Goal: Task Accomplishment & Management: Manage account settings

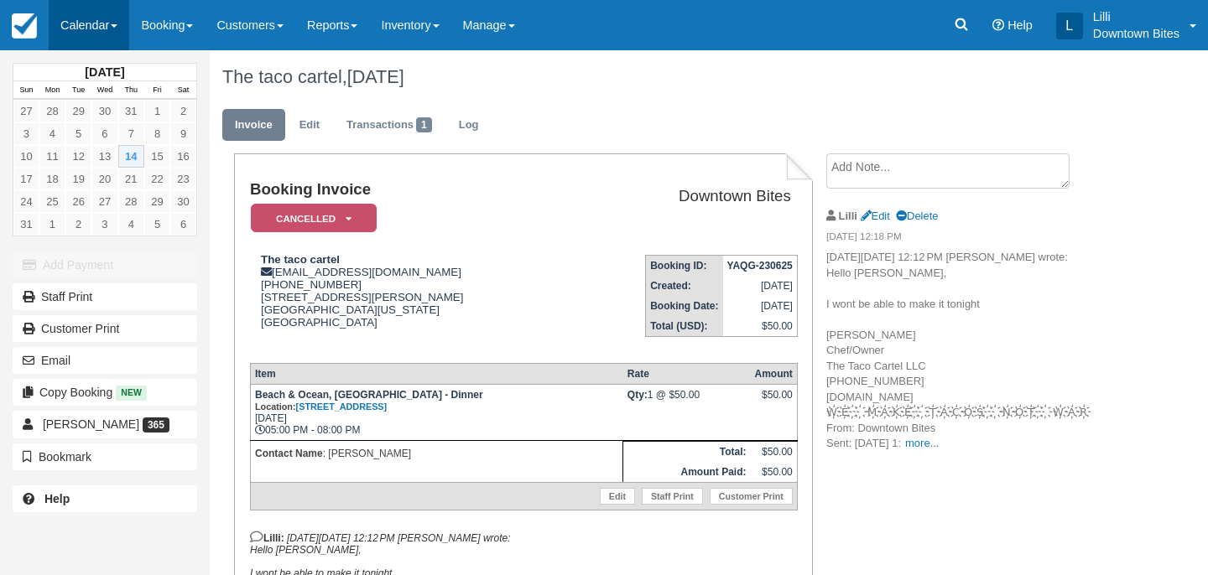
click at [76, 23] on link "Calendar" at bounding box center [89, 25] width 81 height 50
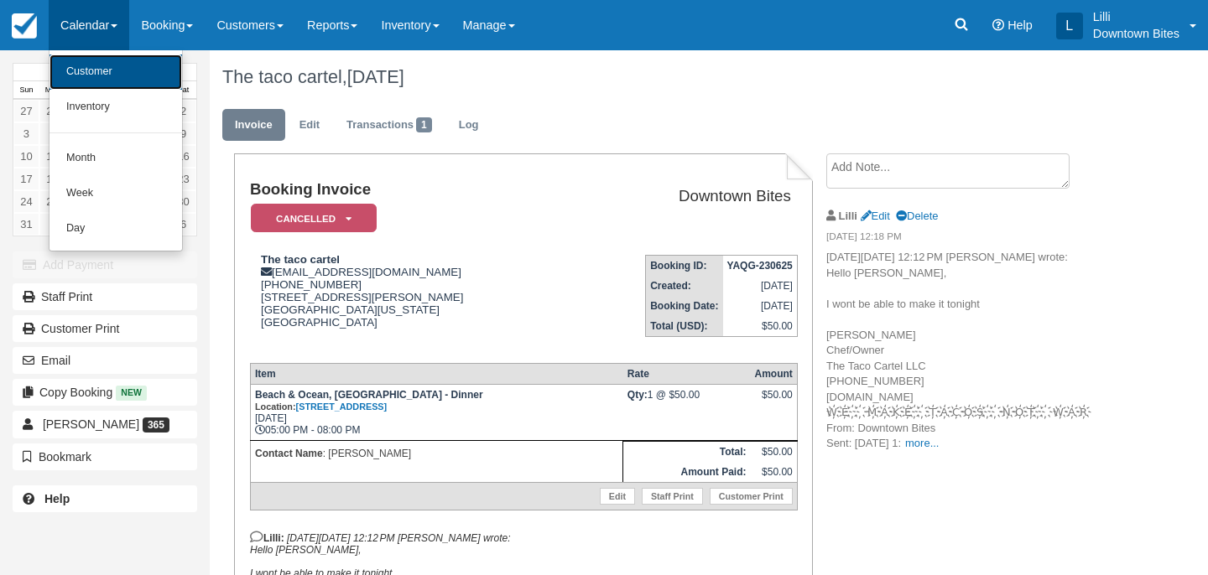
click at [84, 70] on link "Customer" at bounding box center [115, 72] width 133 height 35
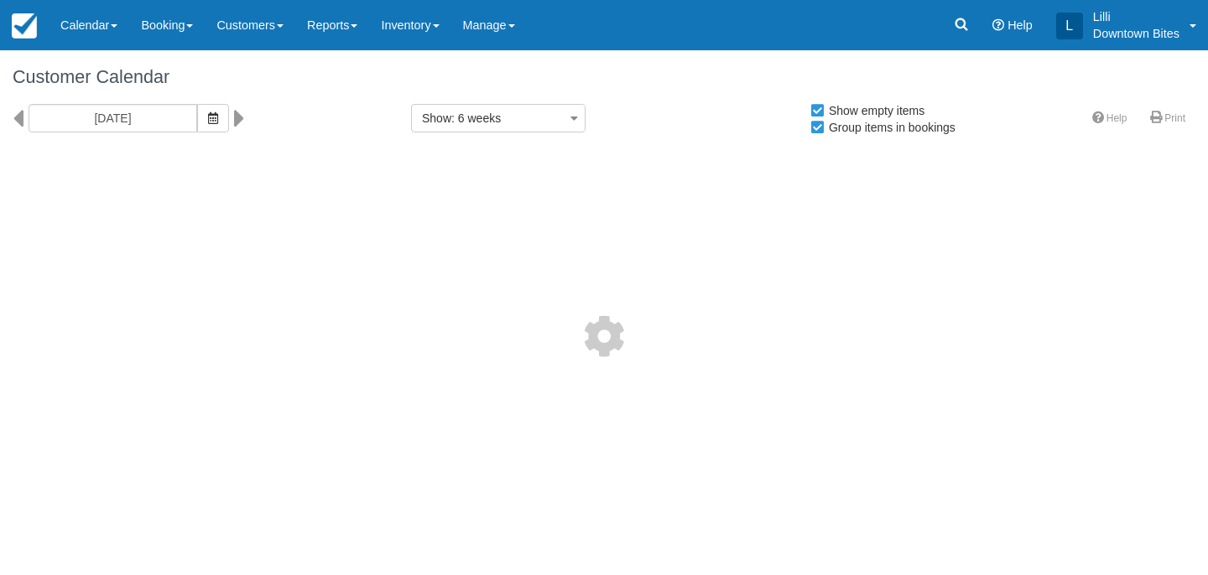
select select
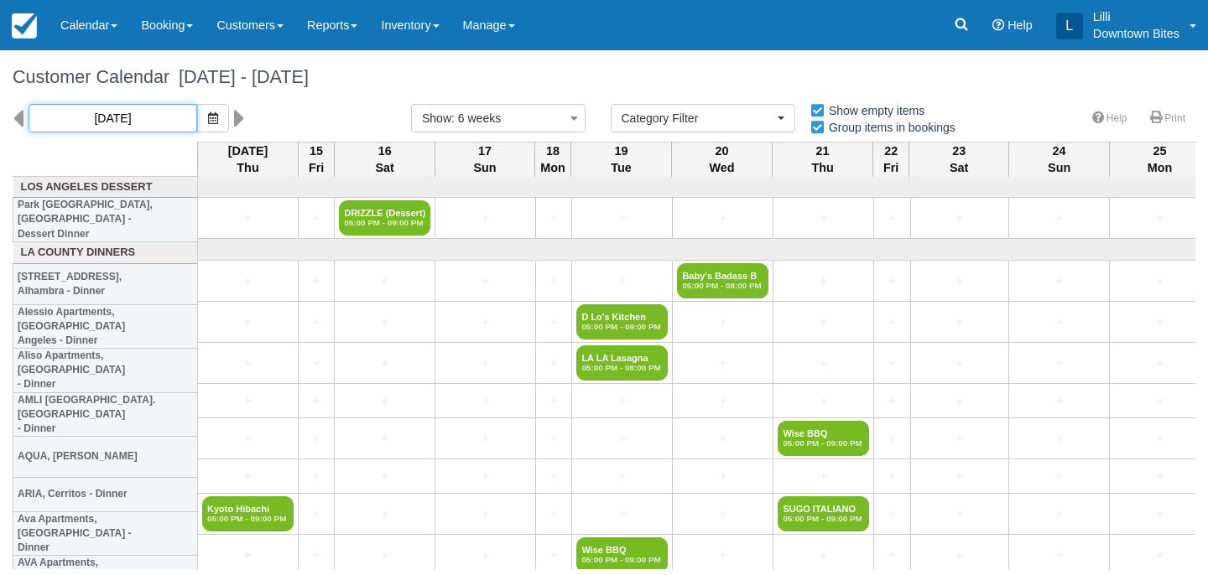
click at [136, 112] on input "[DATE]" at bounding box center [113, 118] width 169 height 29
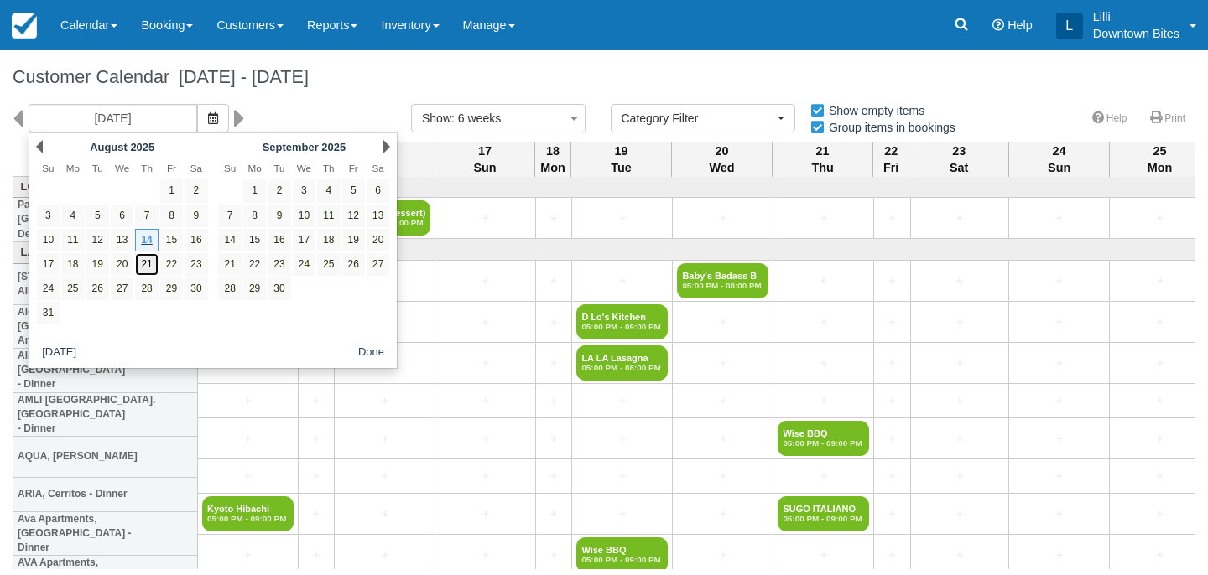
click at [151, 264] on link "21" at bounding box center [146, 264] width 23 height 23
type input "08/21/25"
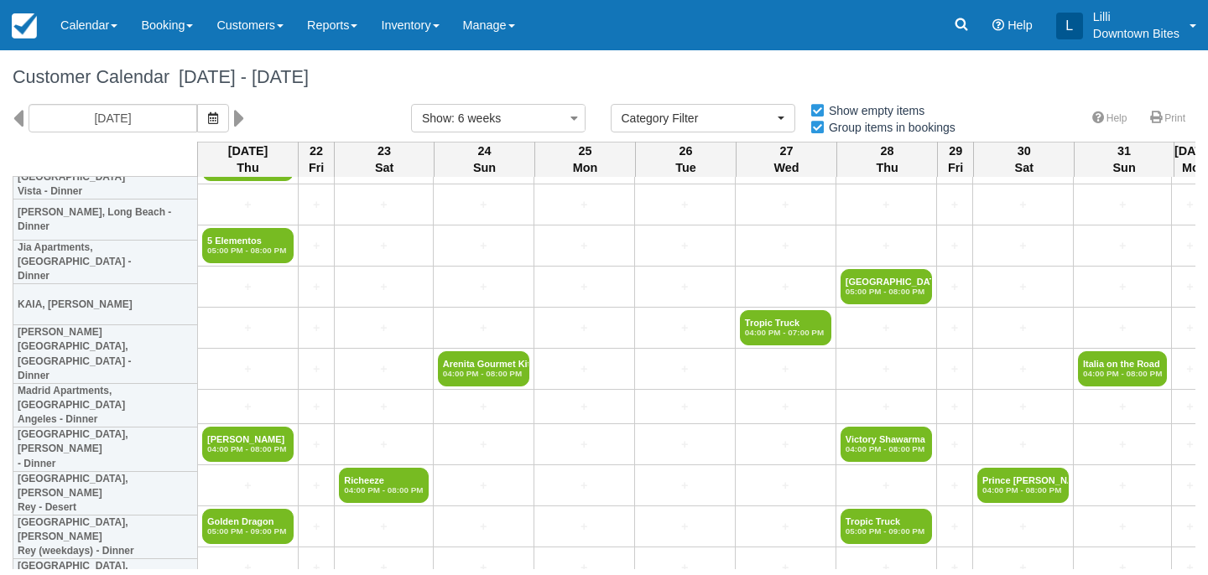
scroll to position [1171, 0]
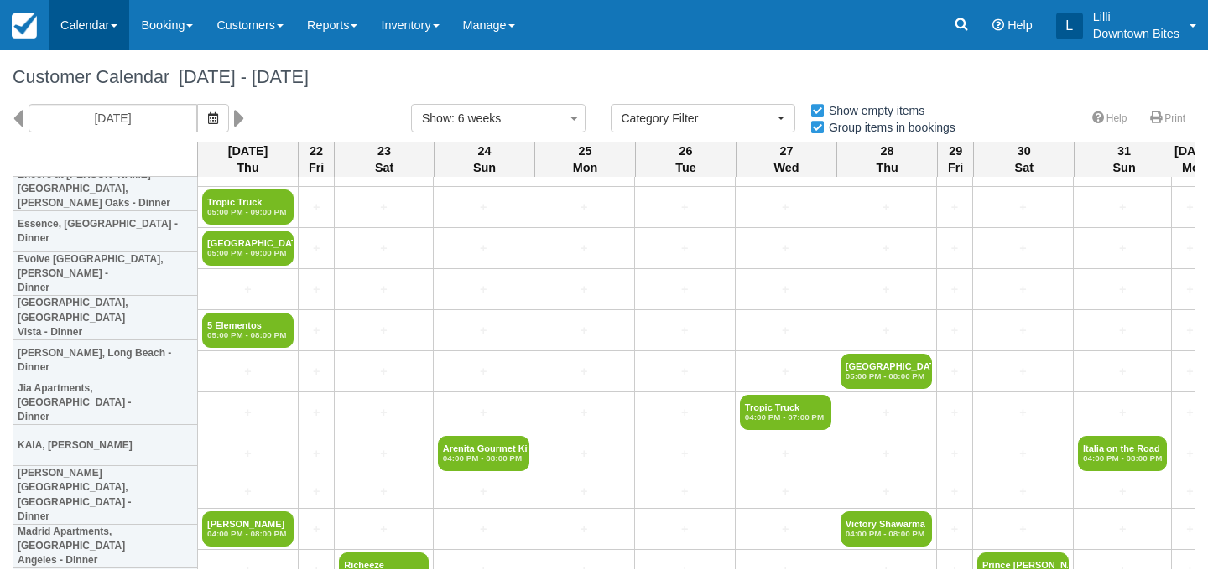
click at [68, 26] on link "Calendar" at bounding box center [89, 25] width 81 height 50
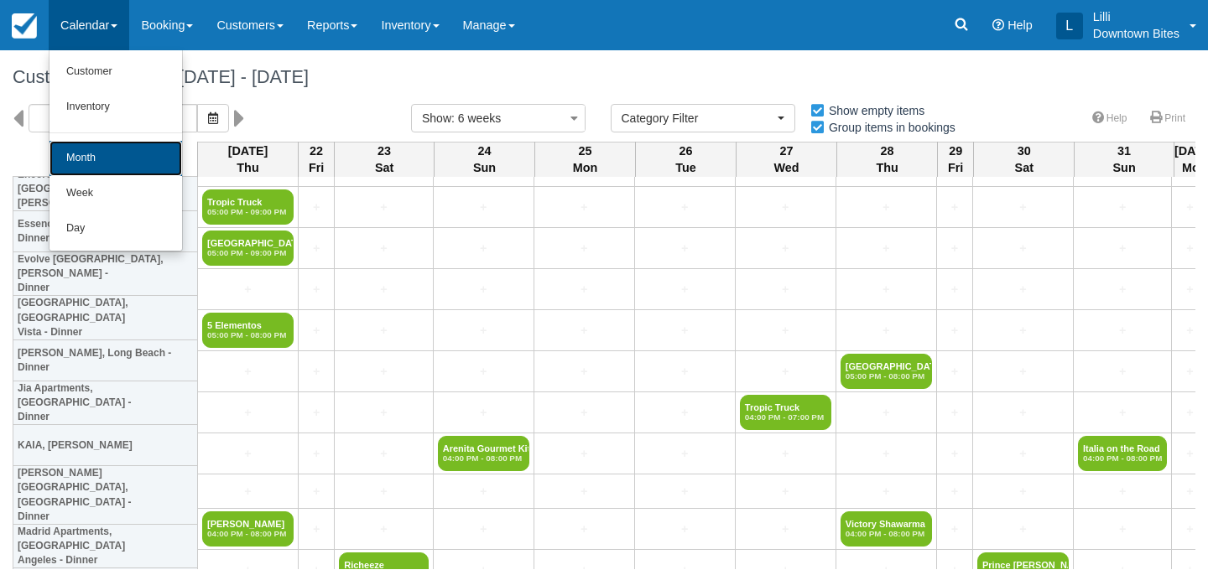
click at [82, 164] on link "Month" at bounding box center [115, 158] width 133 height 35
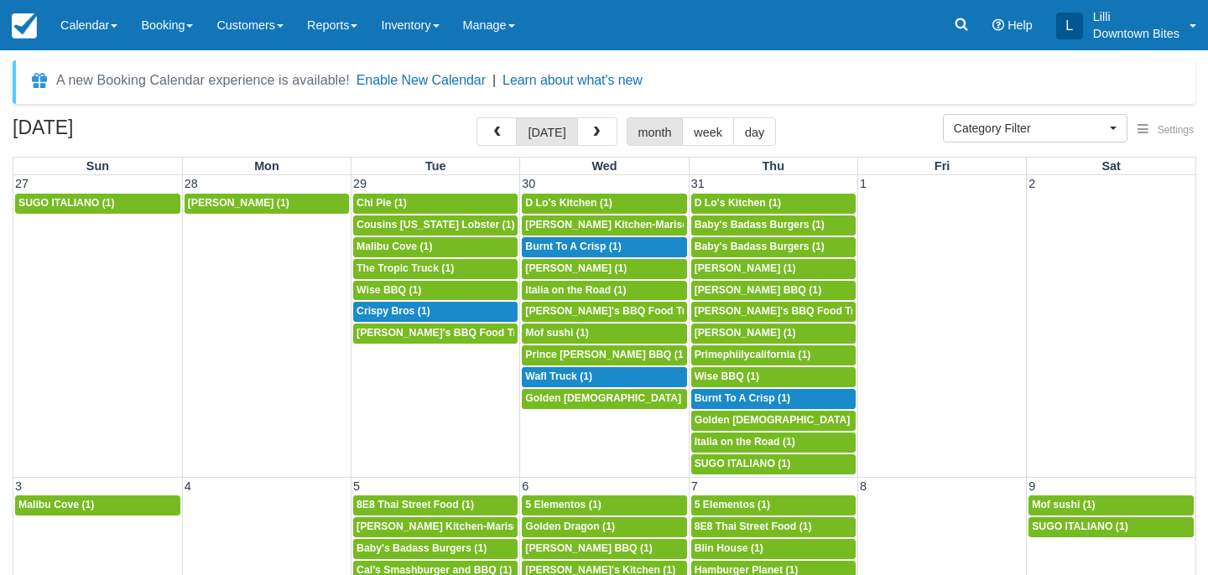
select select
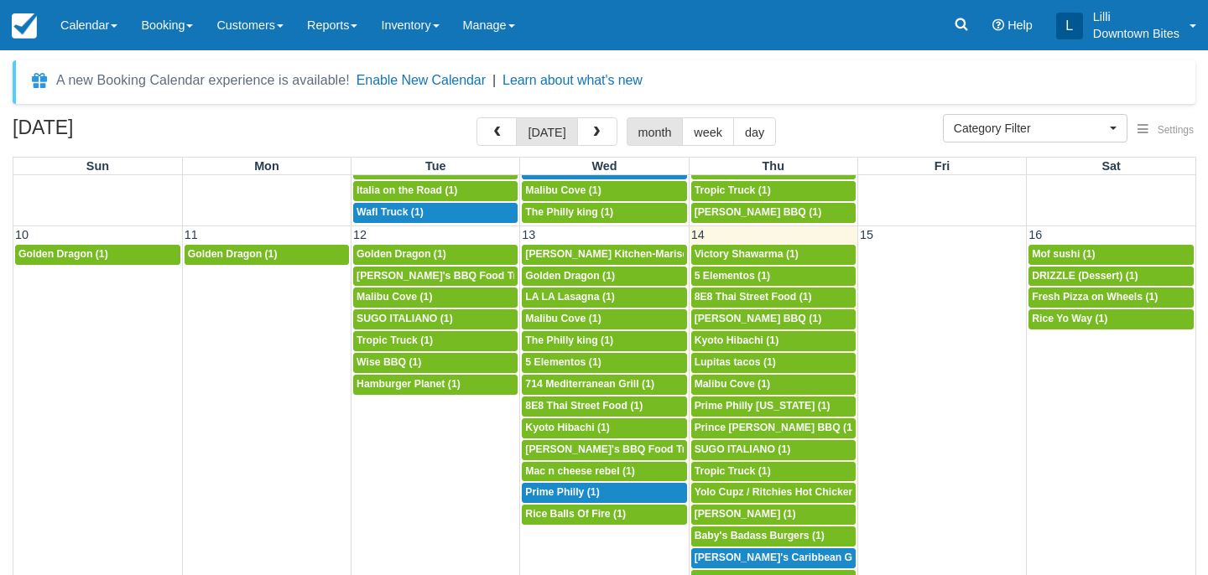
scroll to position [477, 0]
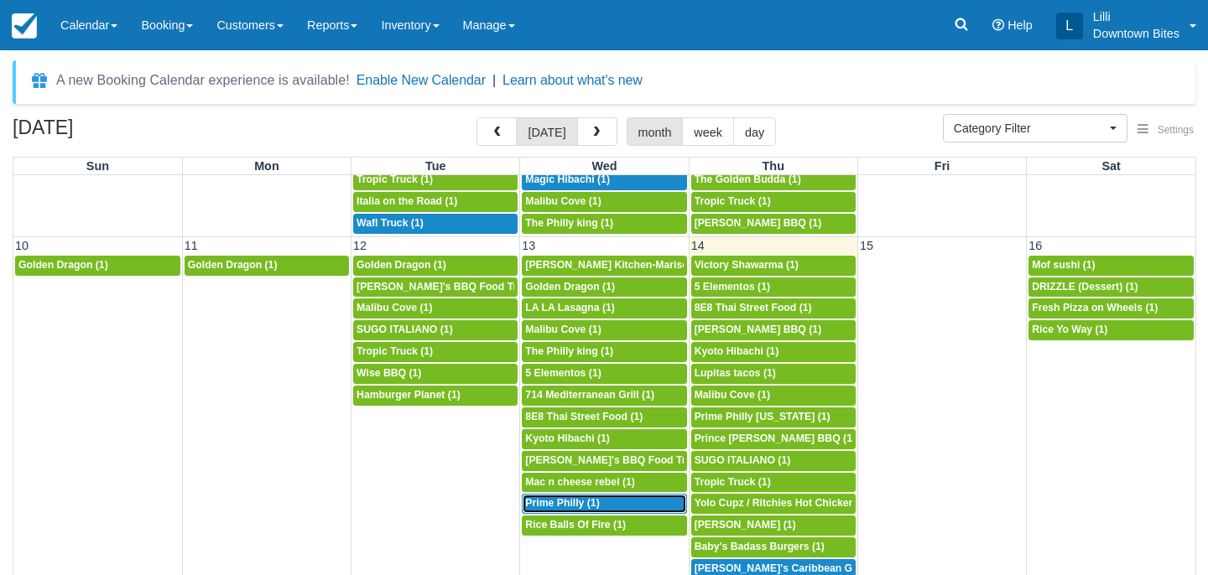
click at [562, 507] on span "Prime Philly (1)" at bounding box center [562, 503] width 74 height 12
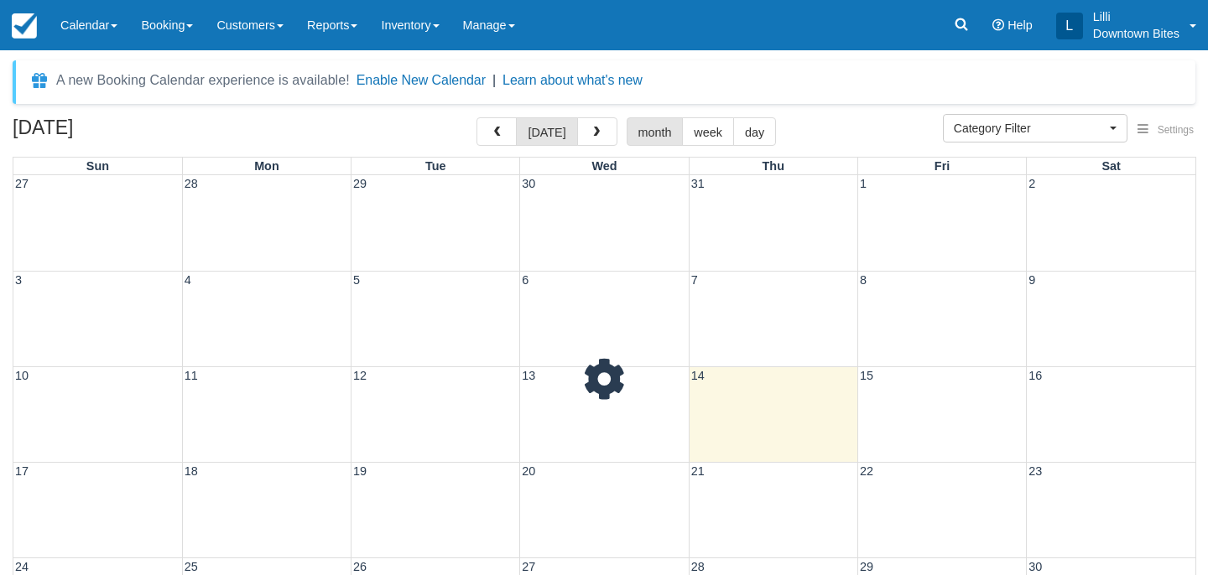
select select
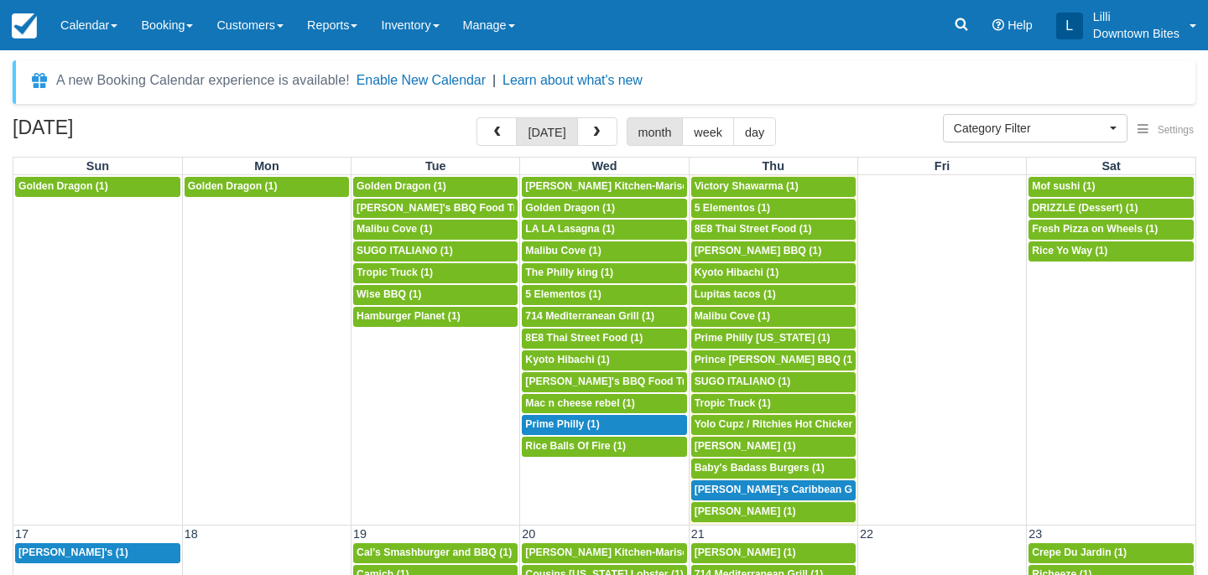
scroll to position [547, 0]
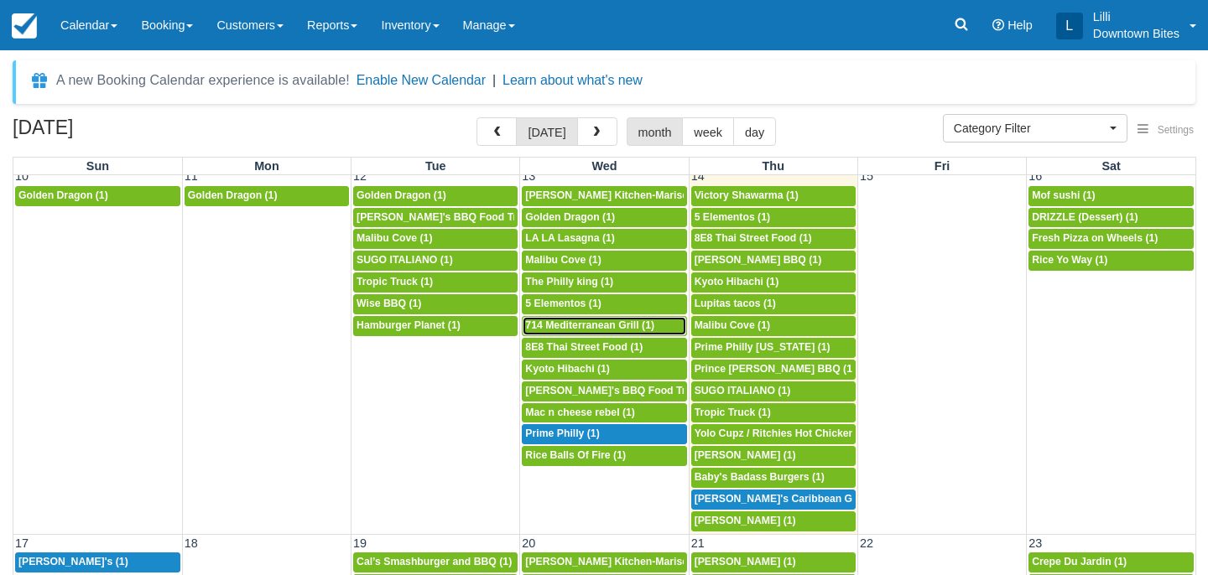
click at [571, 330] on span "714 Mediterranean Grill (1)" at bounding box center [589, 326] width 129 height 12
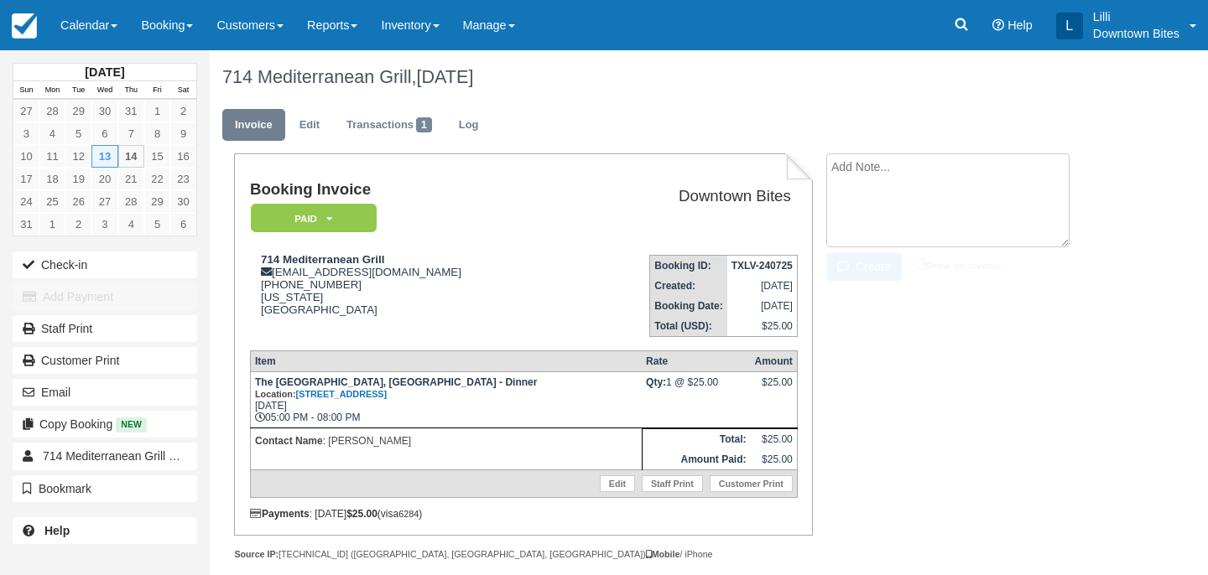
click at [861, 170] on textarea at bounding box center [947, 200] width 243 height 94
drag, startPoint x: 1010, startPoint y: 169, endPoint x: 767, endPoint y: 169, distance: 243.2
click at [767, 169] on div "Booking Invoice Paid   Pending Reserved Deposit Waiting Cancelled On Hold Downt…" at bounding box center [663, 375] width 906 height 444
type textarea "Slow dinner event on 8/13"
click at [918, 263] on input "Show on invoice" at bounding box center [918, 263] width 11 height 11
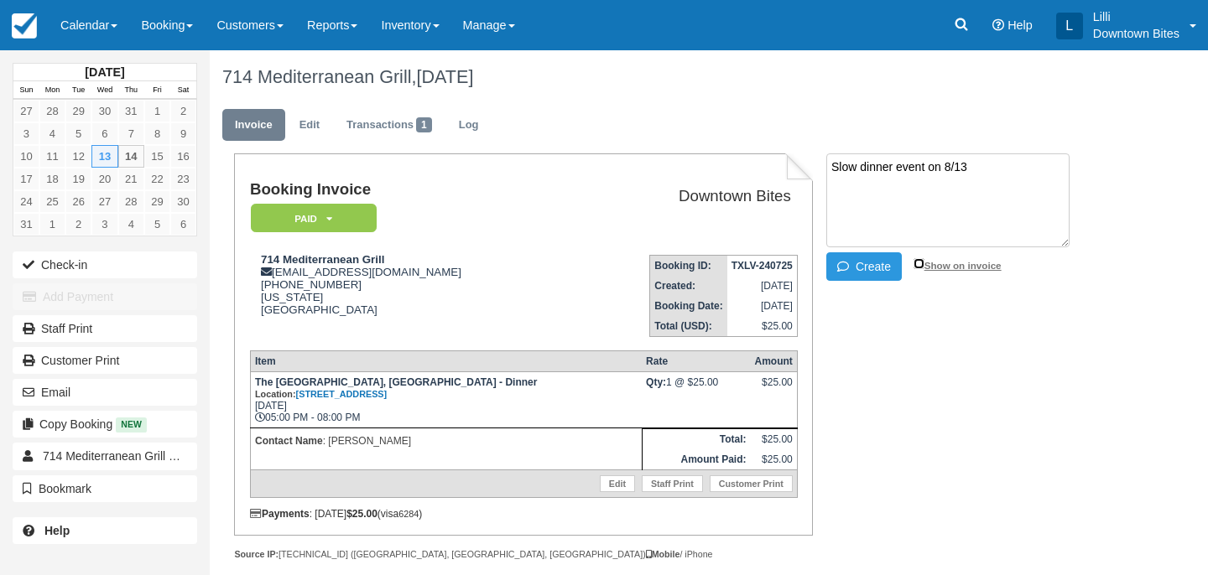
checkbox input "true"
click at [871, 264] on button "Create" at bounding box center [863, 266] width 75 height 29
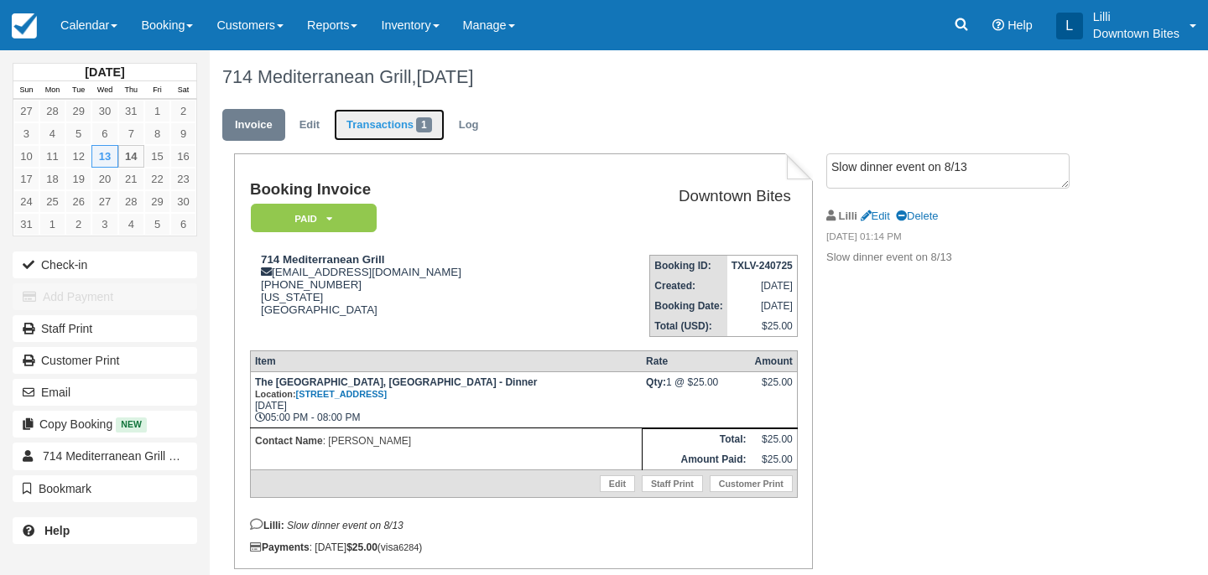
click at [375, 127] on link "Transactions 1" at bounding box center [389, 125] width 111 height 33
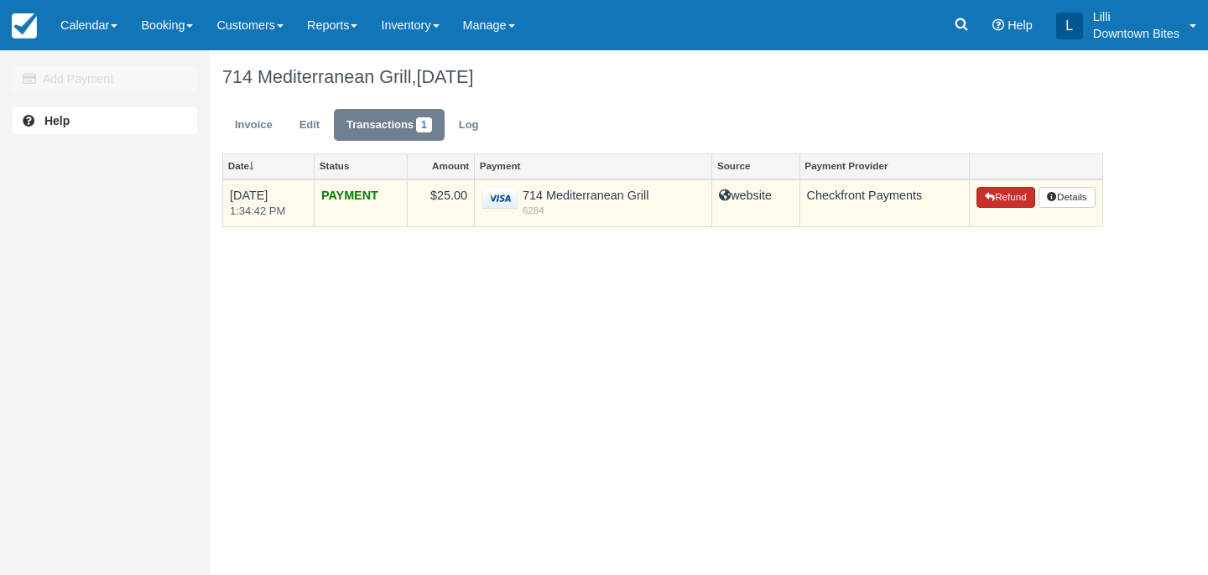
click at [996, 205] on button "Refund" at bounding box center [1005, 198] width 59 height 22
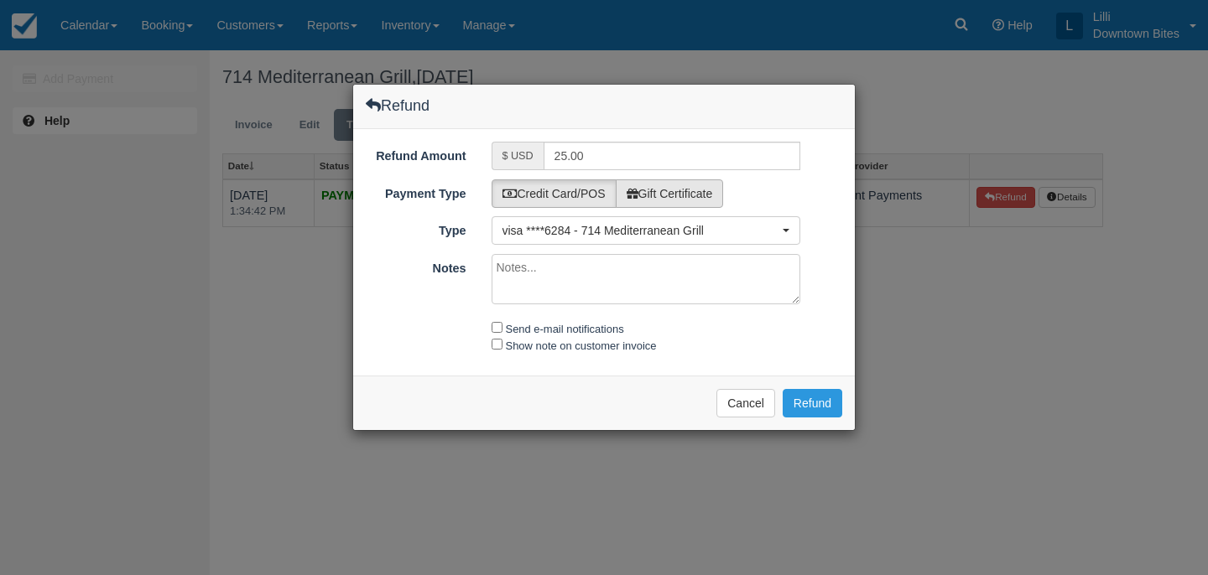
click at [651, 186] on label "Gift Certificate" at bounding box center [670, 193] width 108 height 29
radio input "true"
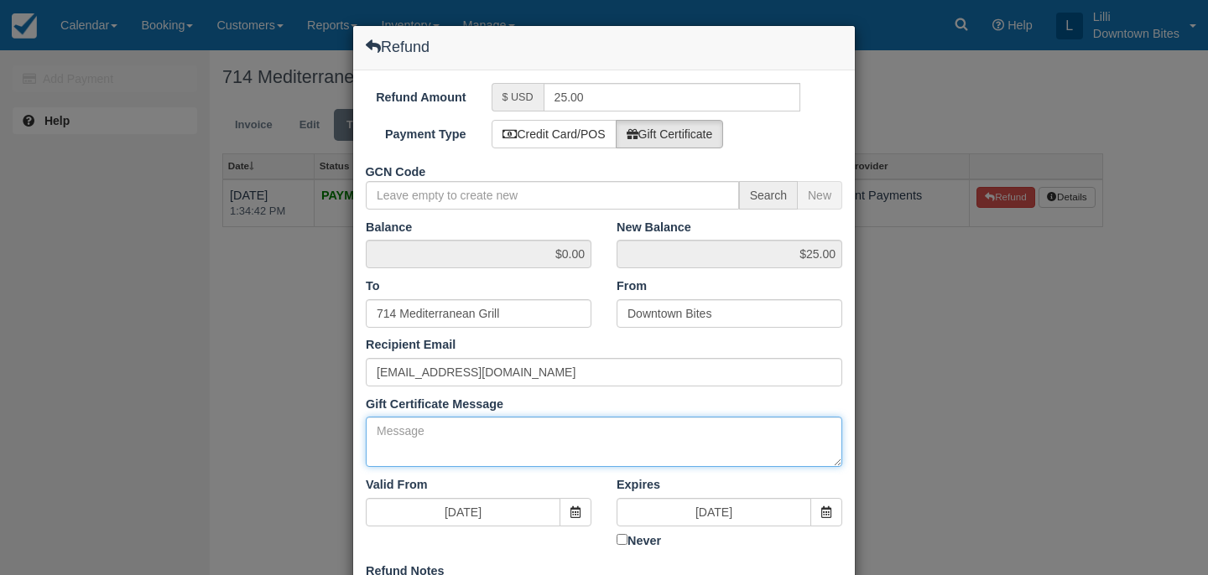
click at [379, 444] on textarea "Gift Certificate Message" at bounding box center [604, 442] width 476 height 50
paste textarea "Slow dinner event on 8/13"
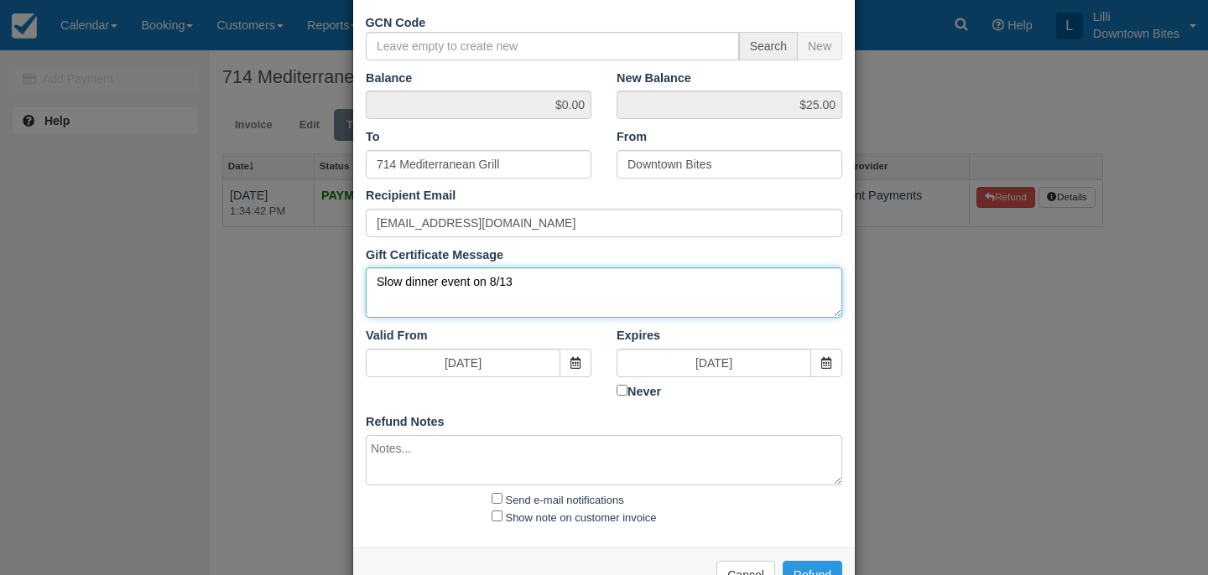
scroll to position [200, 0]
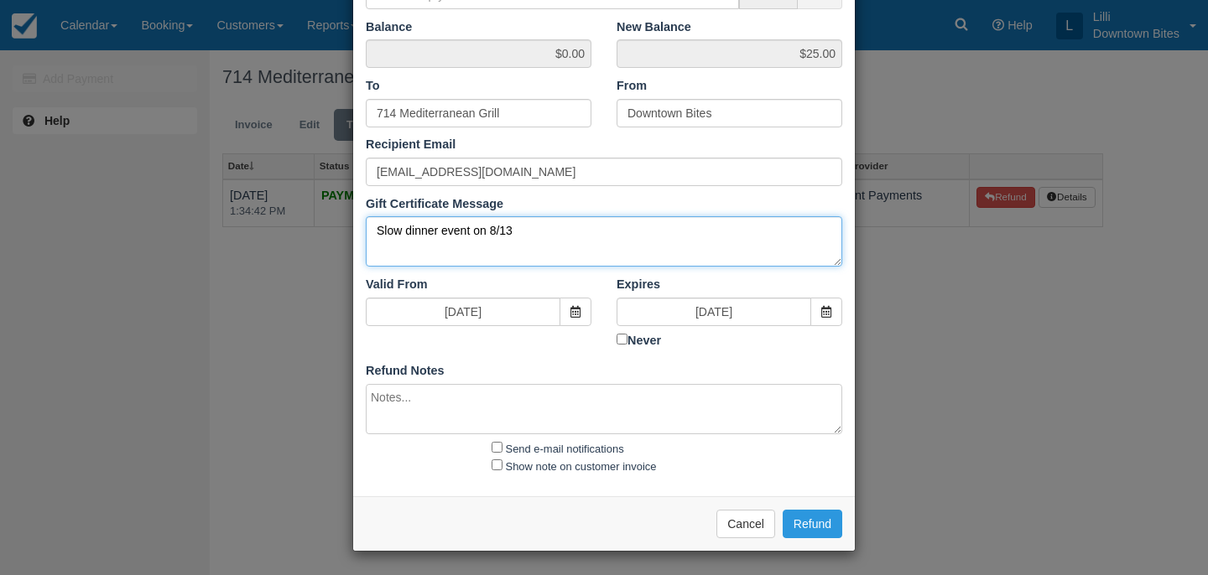
type textarea "Slow dinner event on 8/13"
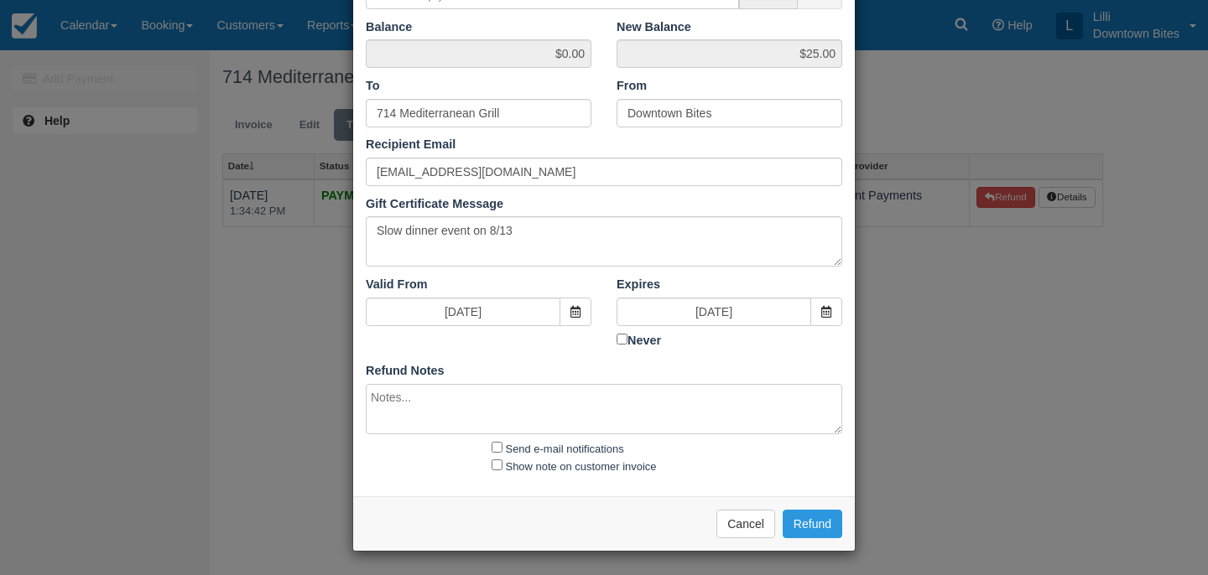
click at [424, 390] on textarea at bounding box center [604, 409] width 476 height 50
paste textarea "Slow dinner event on 8/13"
type textarea "Slow dinner event on 8/13"
click at [493, 443] on input "Send e-mail notifications" at bounding box center [496, 447] width 11 height 11
checkbox input "true"
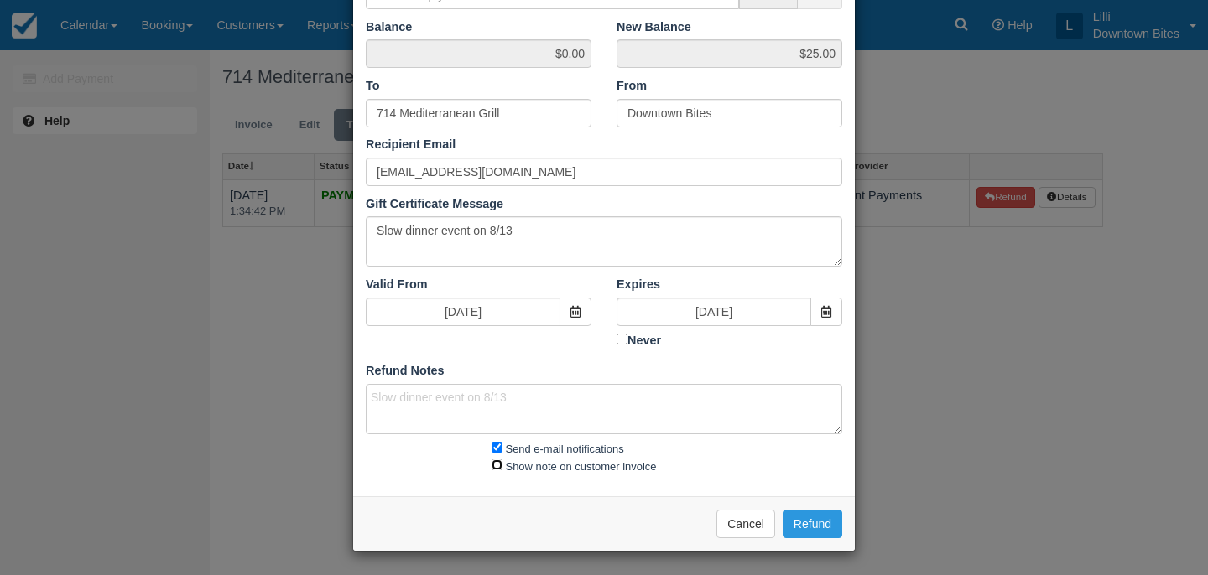
click at [499, 465] on input "Show note on customer invoice" at bounding box center [496, 465] width 11 height 11
checkbox input "true"
click at [824, 523] on button "Refund" at bounding box center [813, 524] width 60 height 29
